Goal: Book appointment/travel/reservation

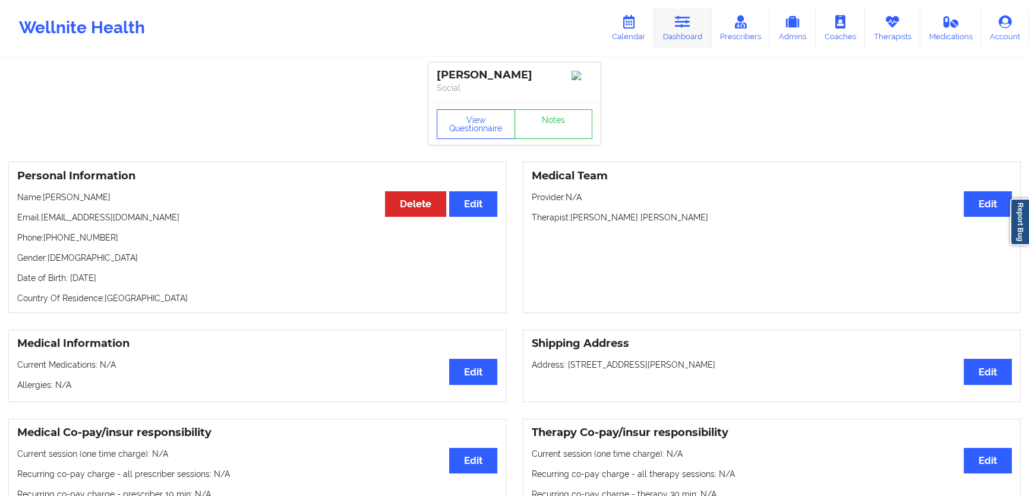
click at [679, 28] on link "Dashboard" at bounding box center [682, 27] width 57 height 39
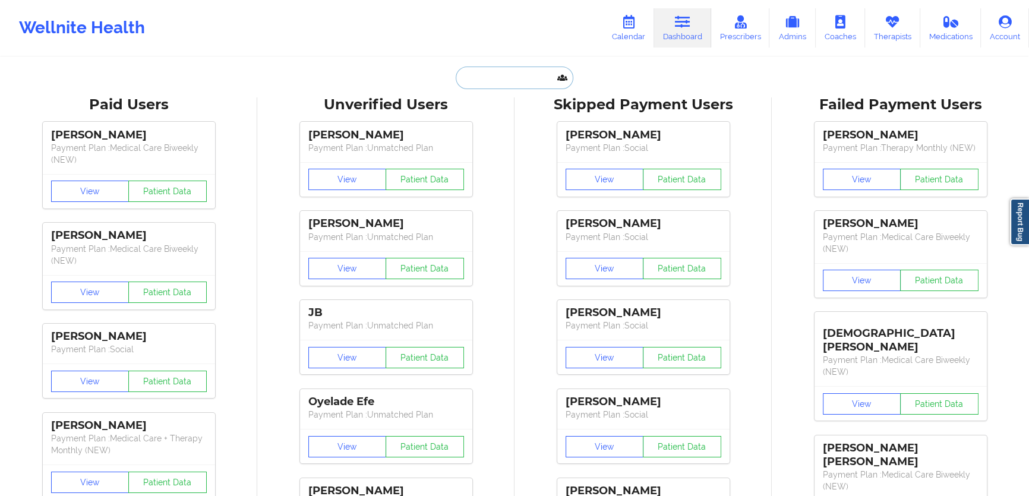
click at [530, 81] on input "text" at bounding box center [515, 78] width 118 height 23
click at [647, 23] on link "Calendar" at bounding box center [628, 27] width 51 height 39
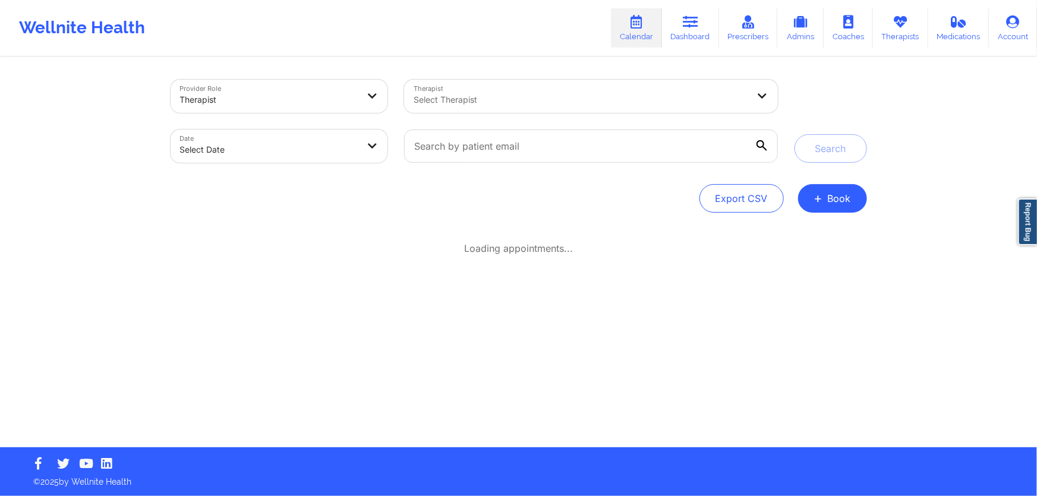
click at [530, 89] on div "Select Therapist" at bounding box center [576, 96] width 345 height 33
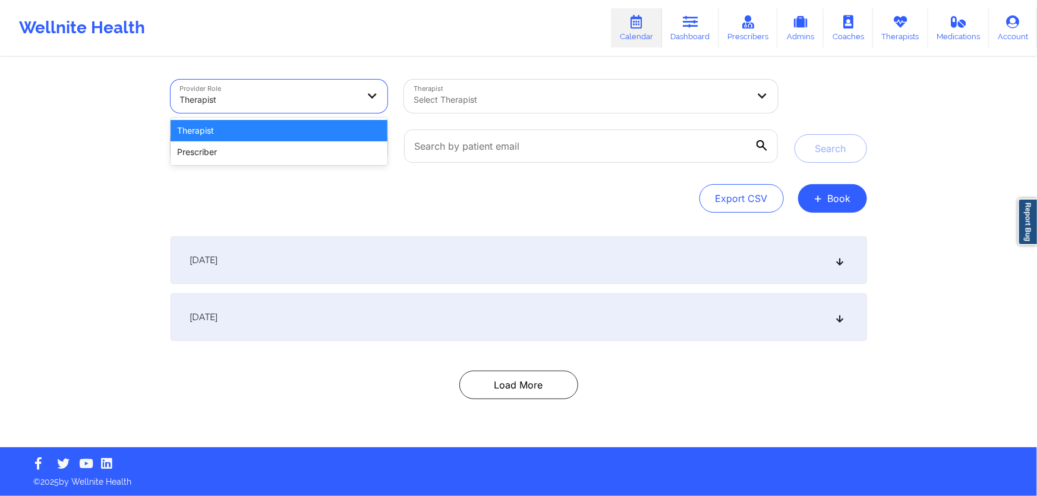
click at [342, 107] on div "Therapist" at bounding box center [269, 100] width 178 height 26
click at [281, 144] on div "Prescriber" at bounding box center [278, 151] width 217 height 21
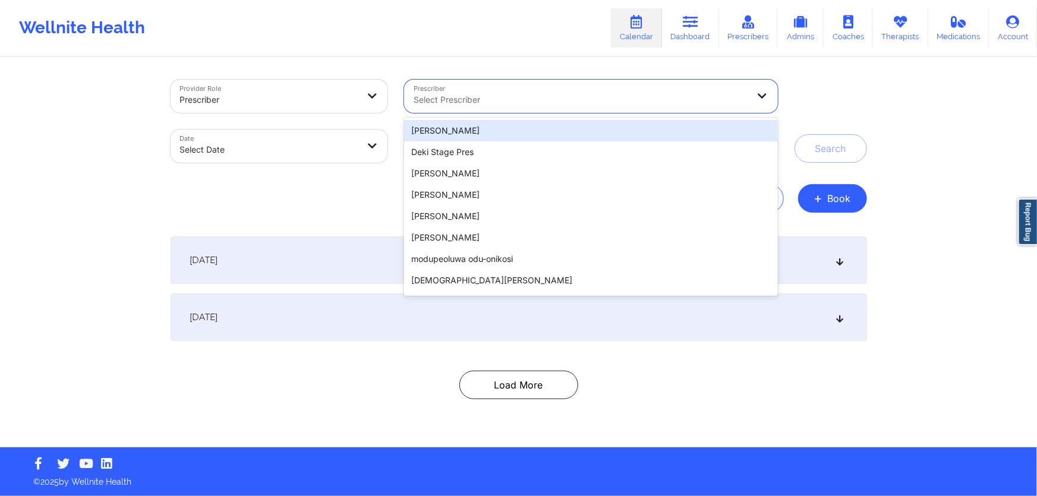
click at [513, 94] on div at bounding box center [580, 100] width 334 height 14
type input "d"
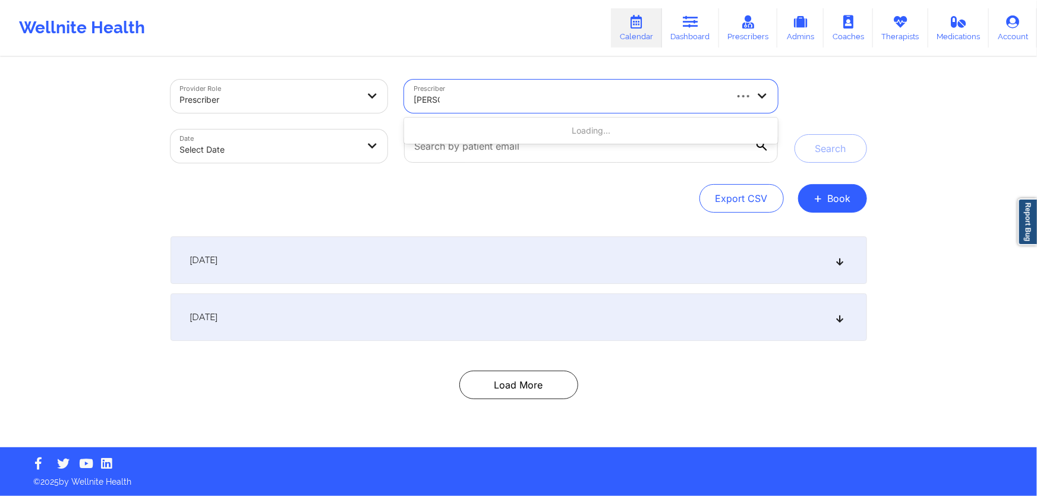
type input "[PERSON_NAME]"
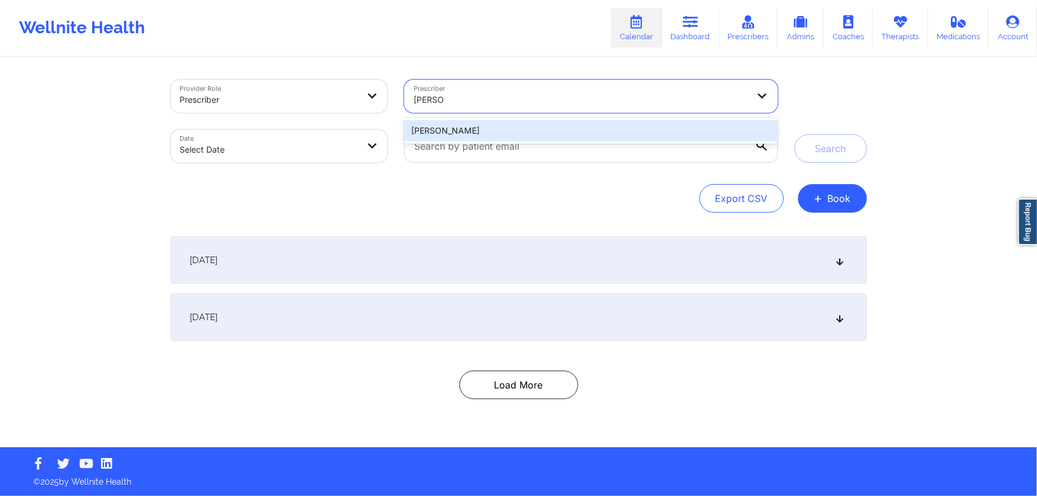
click at [485, 134] on div "[PERSON_NAME]" at bounding box center [590, 130] width 373 height 21
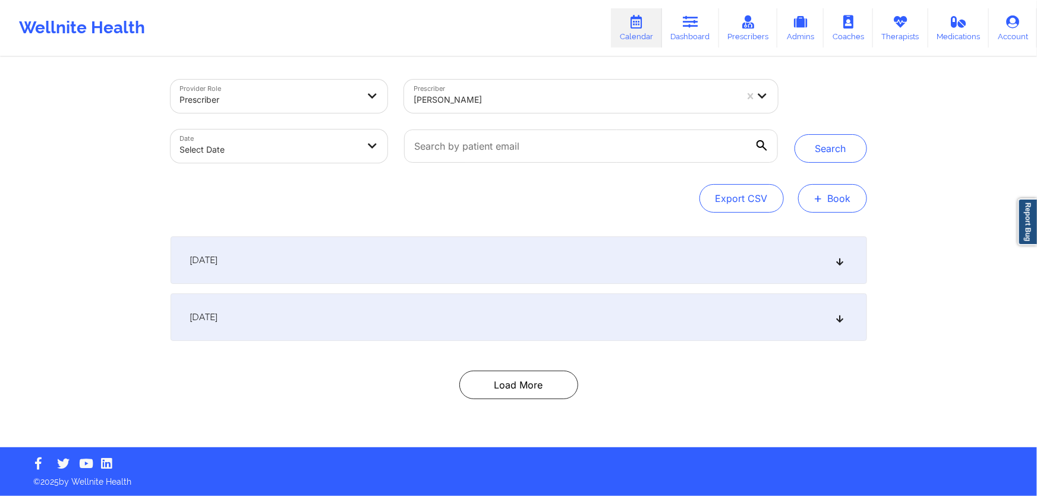
click at [826, 199] on button "+ Book" at bounding box center [832, 198] width 69 height 29
click at [790, 255] on button "Doctor Consultation" at bounding box center [812, 255] width 91 height 19
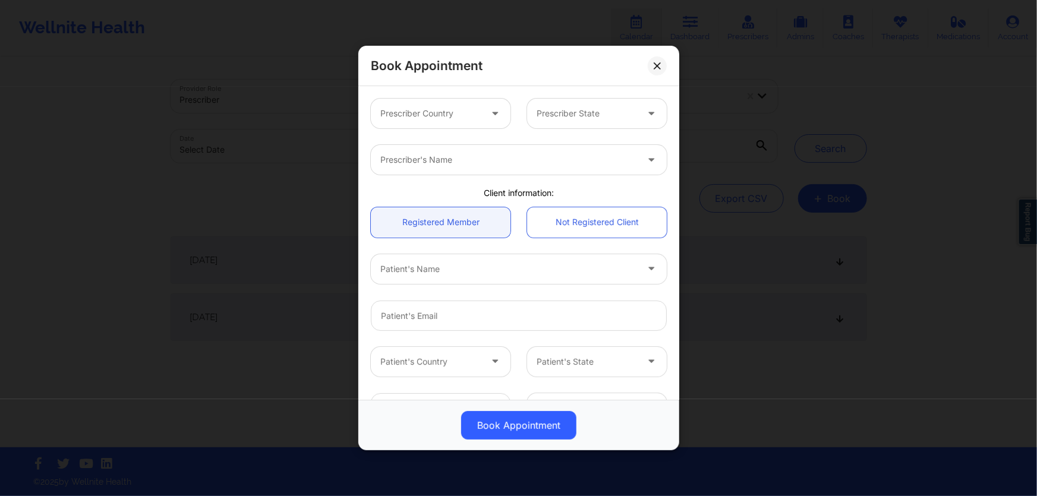
click at [452, 119] on div at bounding box center [430, 113] width 100 height 14
click at [656, 65] on icon at bounding box center [656, 65] width 7 height 7
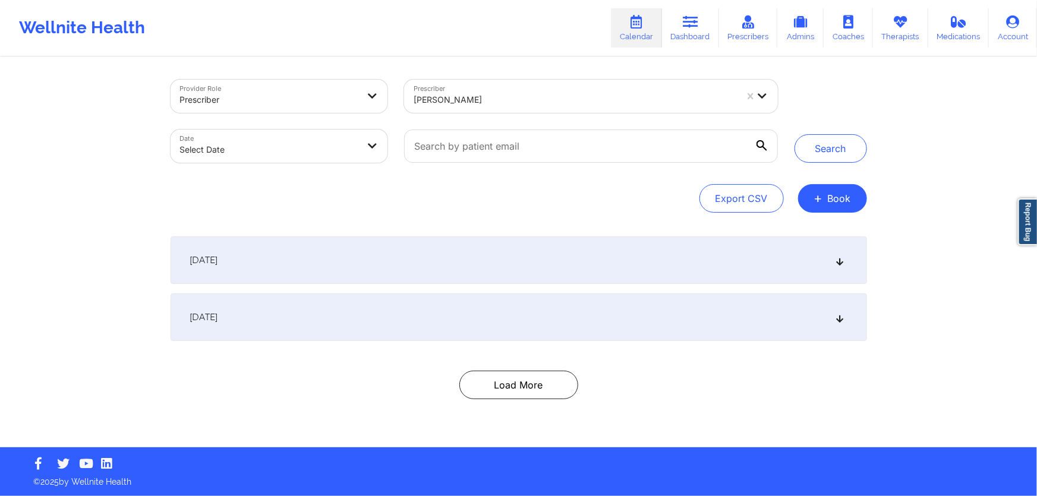
drag, startPoint x: 394, startPoint y: 303, endPoint x: 400, endPoint y: 286, distance: 18.4
click at [394, 302] on div "[DATE]" at bounding box center [518, 317] width 696 height 48
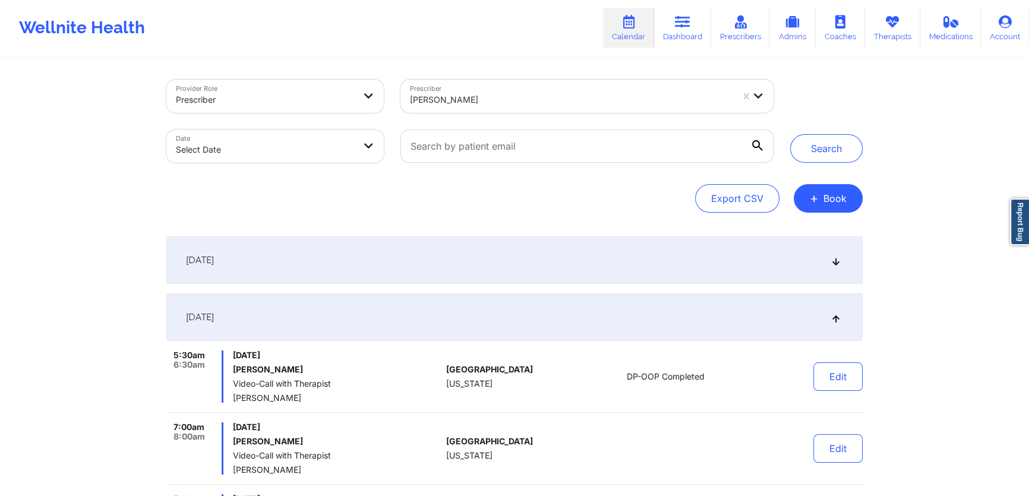
click at [412, 261] on div "[DATE]" at bounding box center [514, 260] width 696 height 48
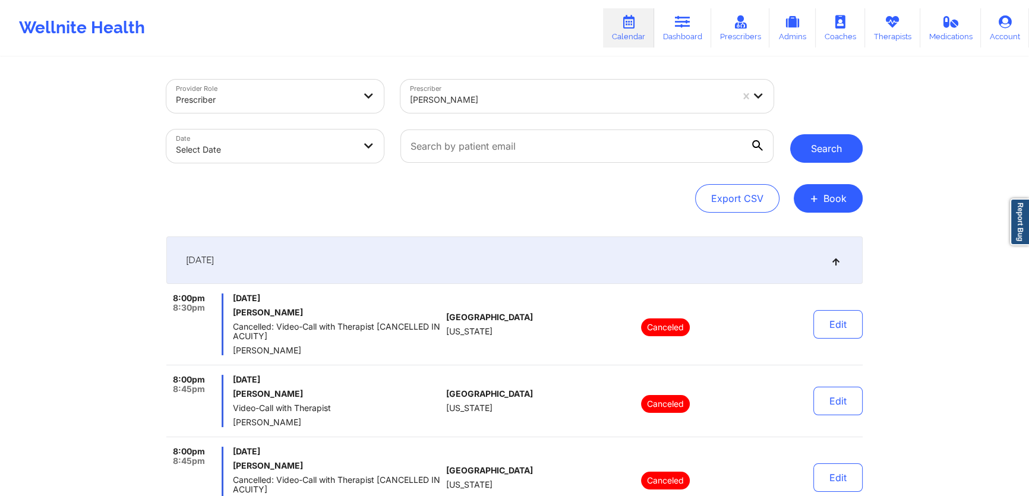
click at [830, 147] on button "Search" at bounding box center [826, 148] width 72 height 29
click at [375, 149] on body "Wellnite Health Calendar Dashboard Prescribers Admins Coaches Therapists Medica…" at bounding box center [514, 248] width 1029 height 496
select select "2025-8"
select select "2025-9"
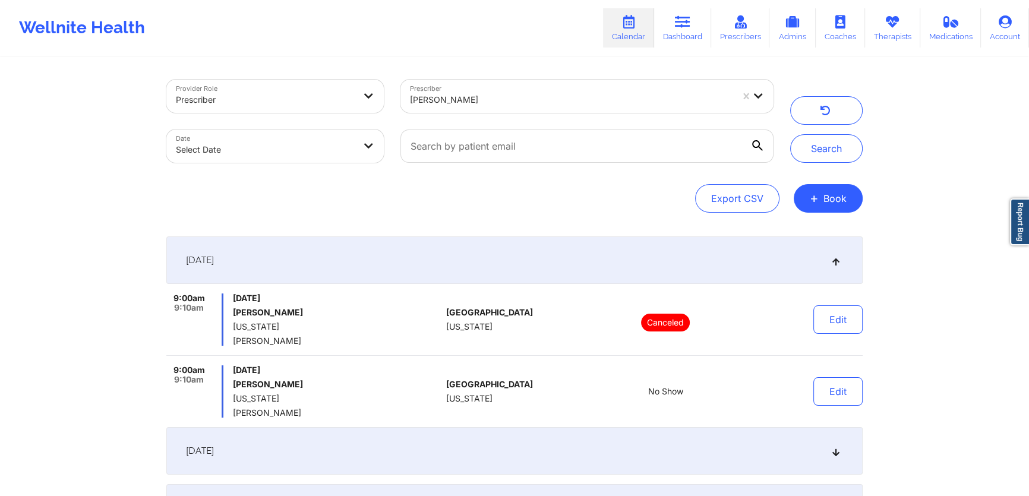
click at [329, 136] on body "Wellnite Health Calendar Dashboard Prescribers Admins Coaches Therapists Medica…" at bounding box center [514, 248] width 1029 height 496
select select "2025-8"
select select "2025-9"
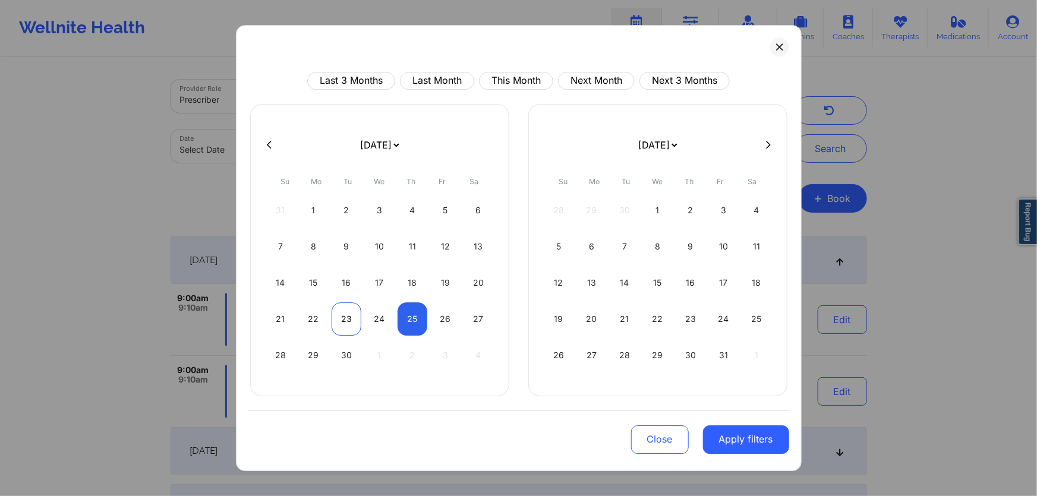
click at [348, 316] on div "23" at bounding box center [346, 318] width 30 height 33
select select "2025-8"
select select "2025-9"
click at [380, 316] on div "24" at bounding box center [379, 318] width 30 height 33
select select "2025-8"
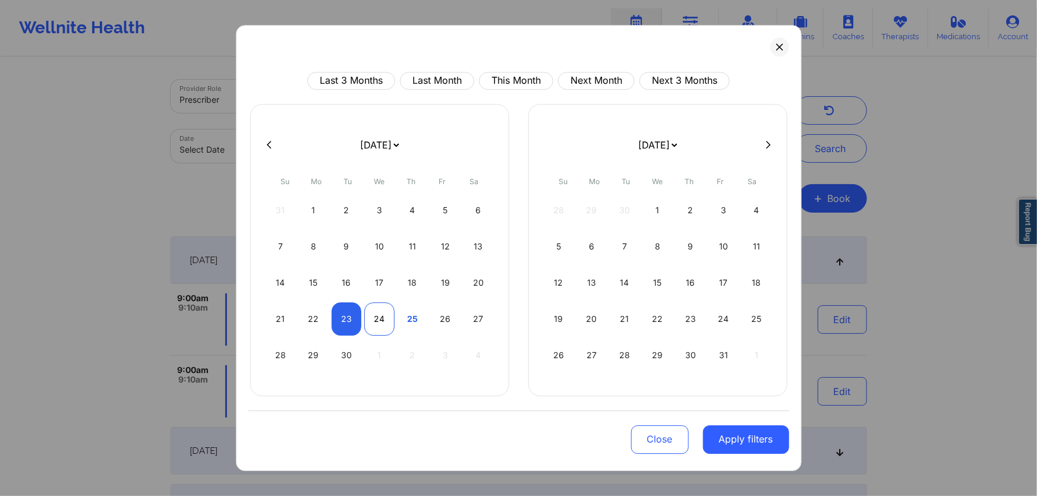
select select "2025-9"
click at [408, 323] on div "25" at bounding box center [412, 318] width 30 height 33
select select "2025-8"
select select "2025-9"
select select "2025-8"
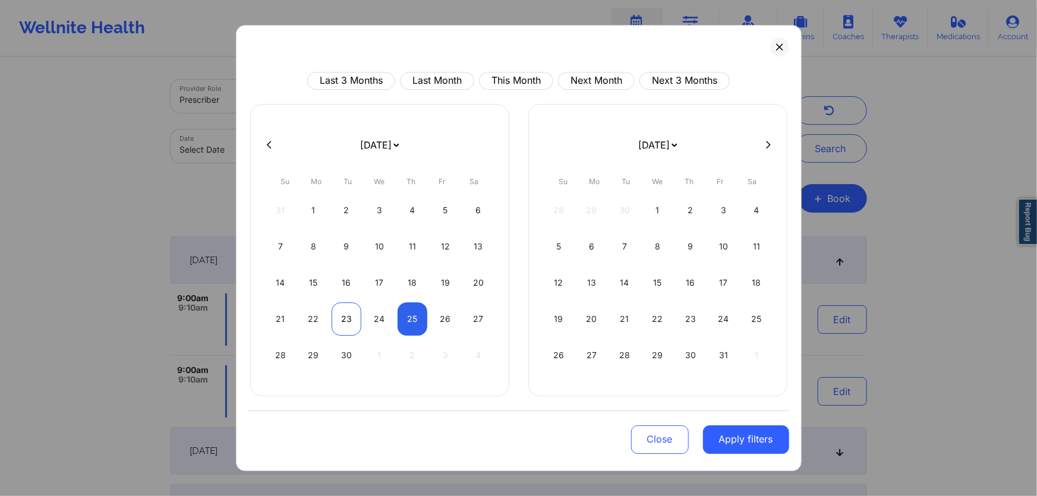
select select "2025-9"
click at [341, 316] on div "23" at bounding box center [346, 318] width 30 height 33
select select "2025-8"
select select "2025-9"
select select "2025-8"
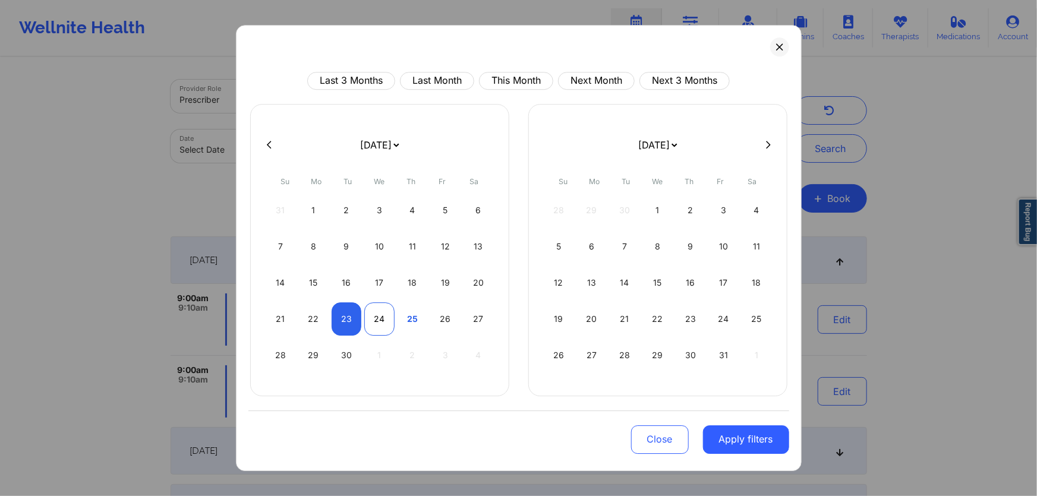
select select "2025-9"
click at [370, 318] on div "24" at bounding box center [379, 318] width 30 height 33
select select "2025-8"
select select "2025-9"
click at [421, 318] on div "25" at bounding box center [412, 318] width 30 height 33
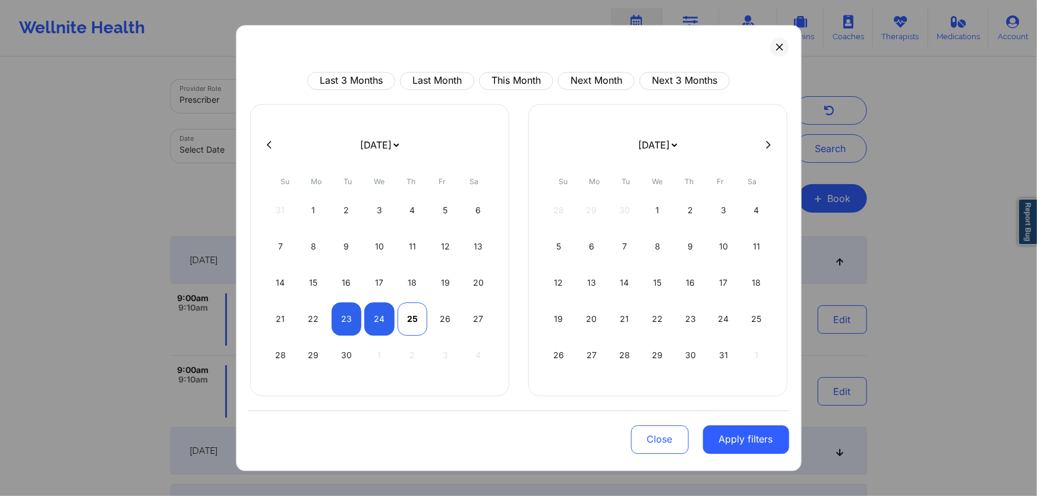
select select "2025-8"
select select "2025-9"
select select "2025-8"
select select "2025-9"
click at [352, 312] on div "23" at bounding box center [346, 318] width 30 height 33
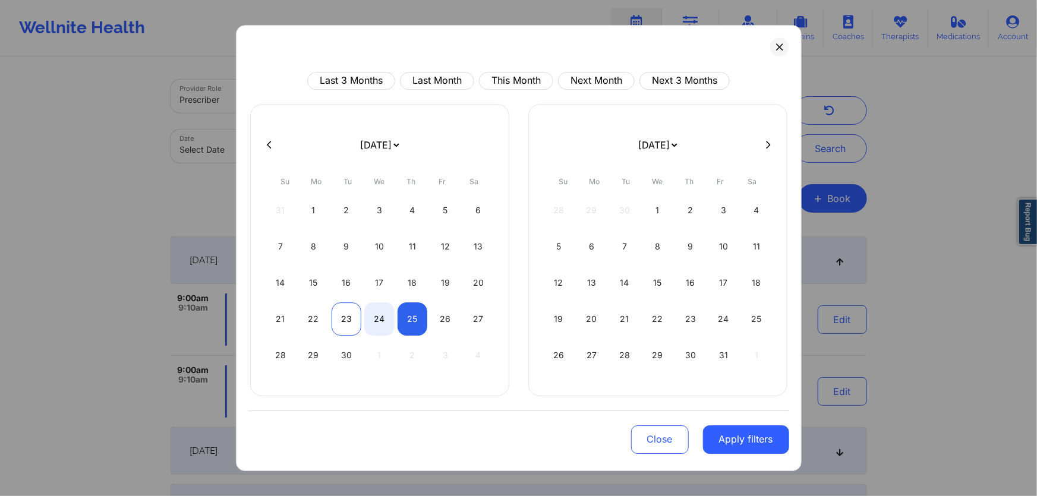
select select "2025-8"
select select "2025-9"
select select "2025-8"
select select "2025-9"
select select "2025-8"
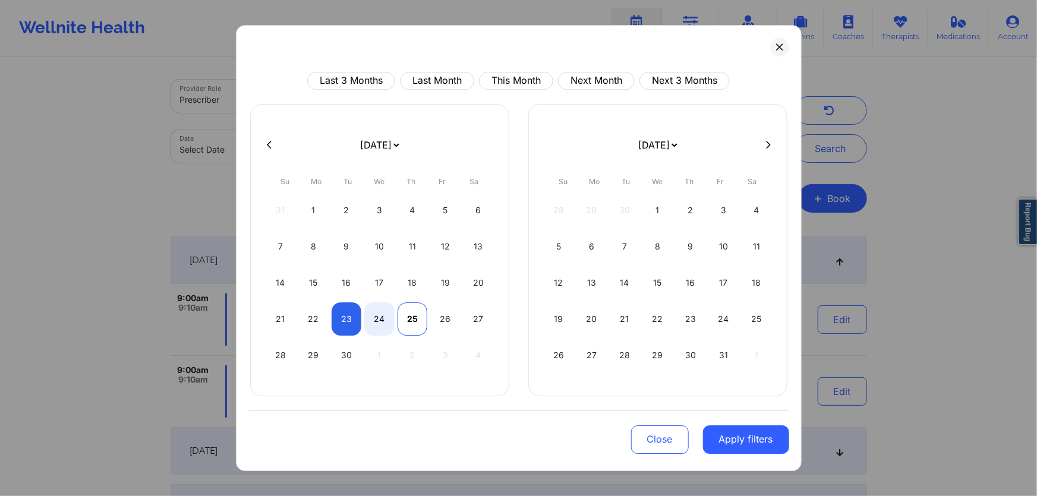
select select "2025-9"
click at [428, 324] on div "21 22 23 24 25 26 27" at bounding box center [380, 318] width 228 height 33
select select "2025-8"
select select "2025-9"
click at [448, 322] on div "26" at bounding box center [445, 318] width 30 height 33
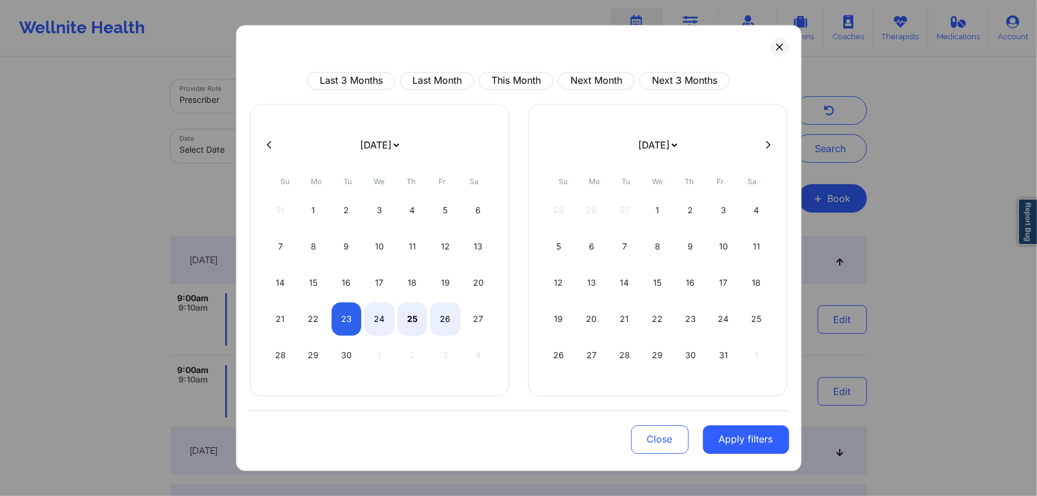
select select "2025-8"
select select "2025-9"
click at [754, 434] on button "Apply filters" at bounding box center [746, 439] width 86 height 29
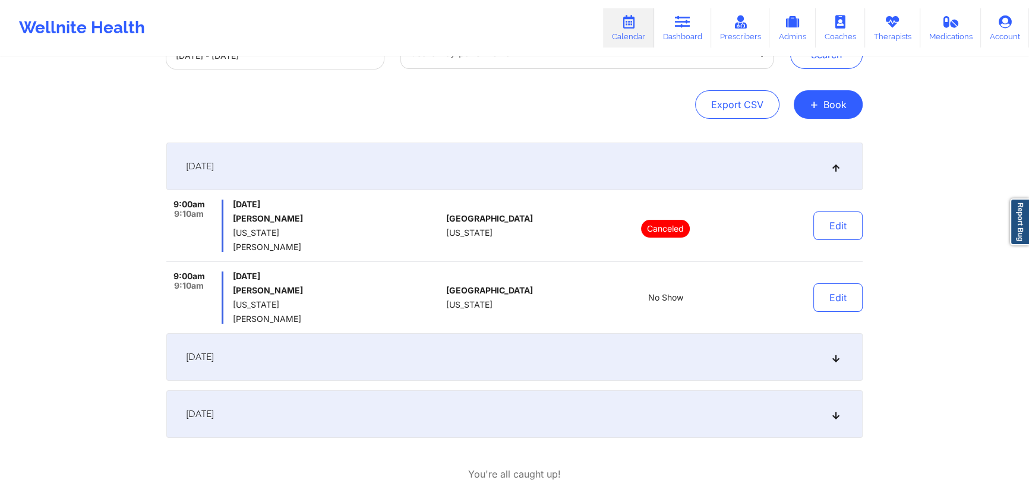
scroll to position [108, 0]
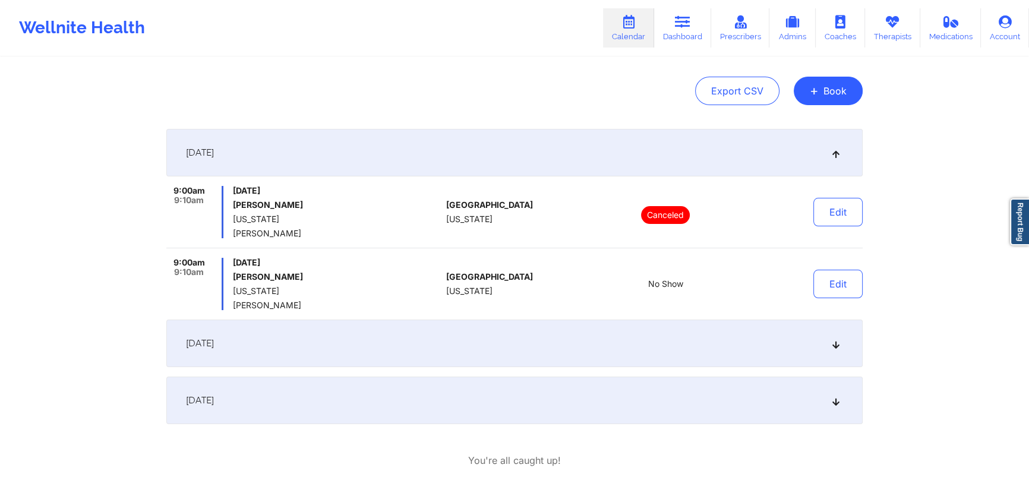
click at [416, 347] on div "[DATE]" at bounding box center [514, 344] width 696 height 48
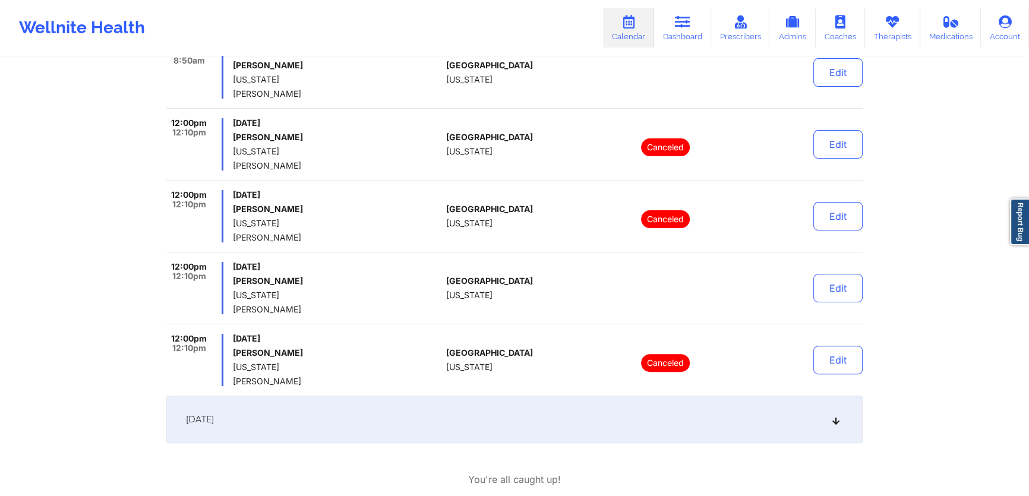
scroll to position [378, 0]
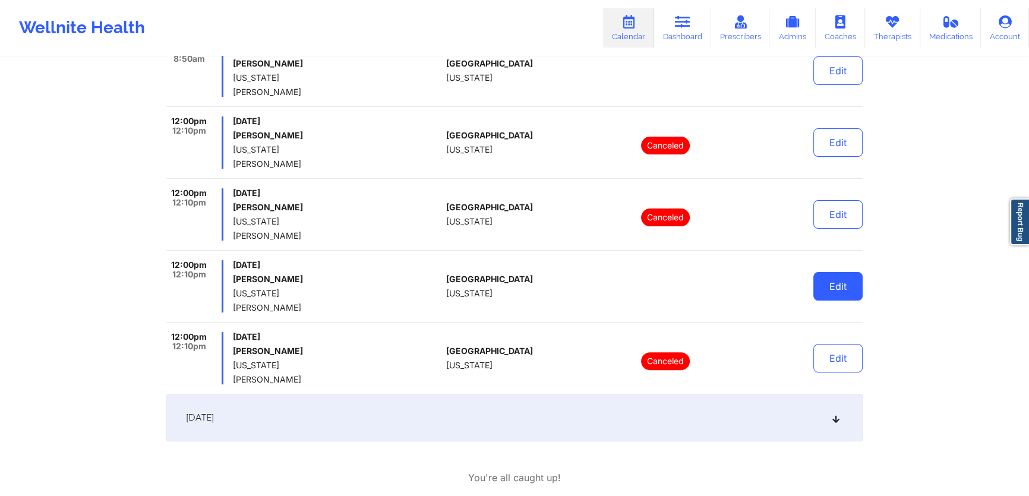
click at [833, 290] on button "Edit" at bounding box center [837, 286] width 49 height 29
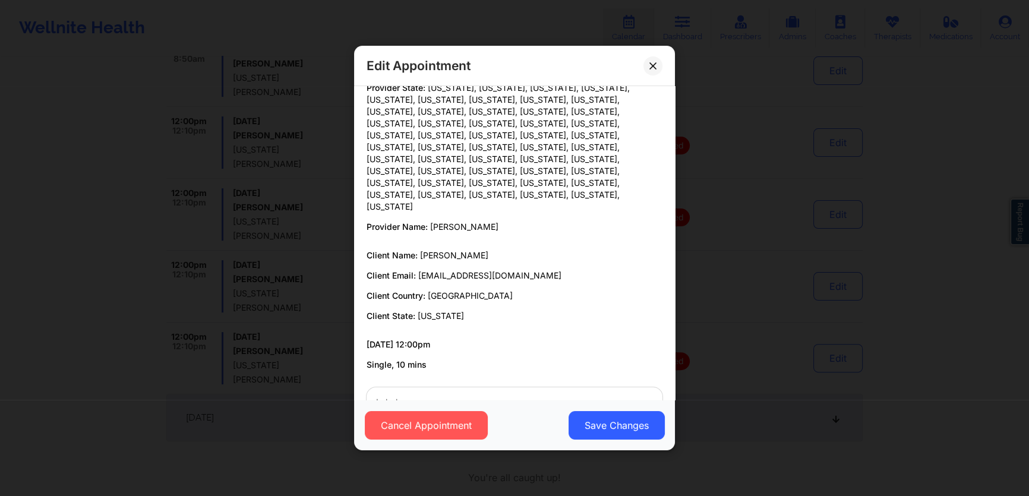
scroll to position [39, 0]
click at [449, 393] on div at bounding box center [504, 400] width 257 height 14
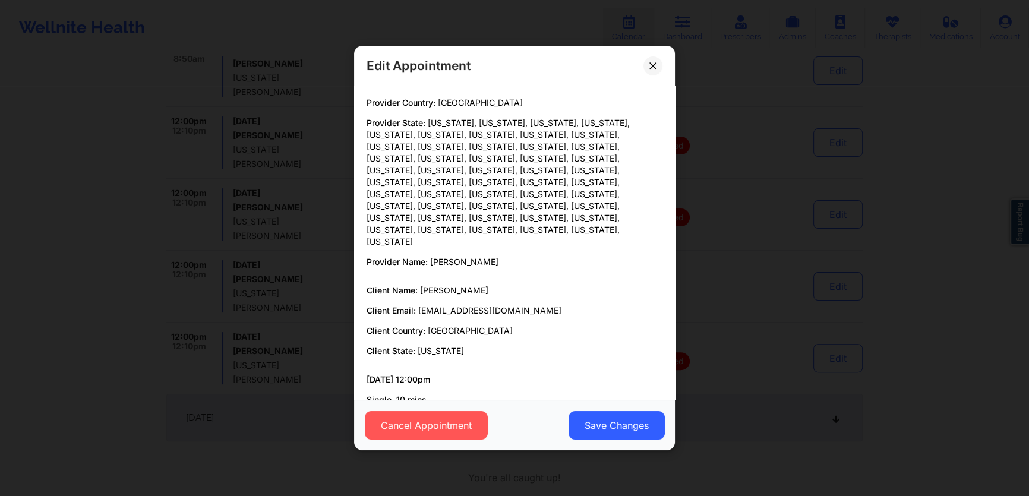
scroll to position [0, 0]
drag, startPoint x: 440, startPoint y: 317, endPoint x: 394, endPoint y: 309, distance: 46.4
click at [394, 309] on div "Client Name: [PERSON_NAME] Client Email: [EMAIL_ADDRESS][DOMAIN_NAME] Client Co…" at bounding box center [515, 322] width 296 height 72
click at [303, 298] on div "Edit Appointment Provider Country: [GEOGRAPHIC_DATA] Provider State: [US_STATE]…" at bounding box center [514, 248] width 1029 height 496
